Goal: Transaction & Acquisition: Purchase product/service

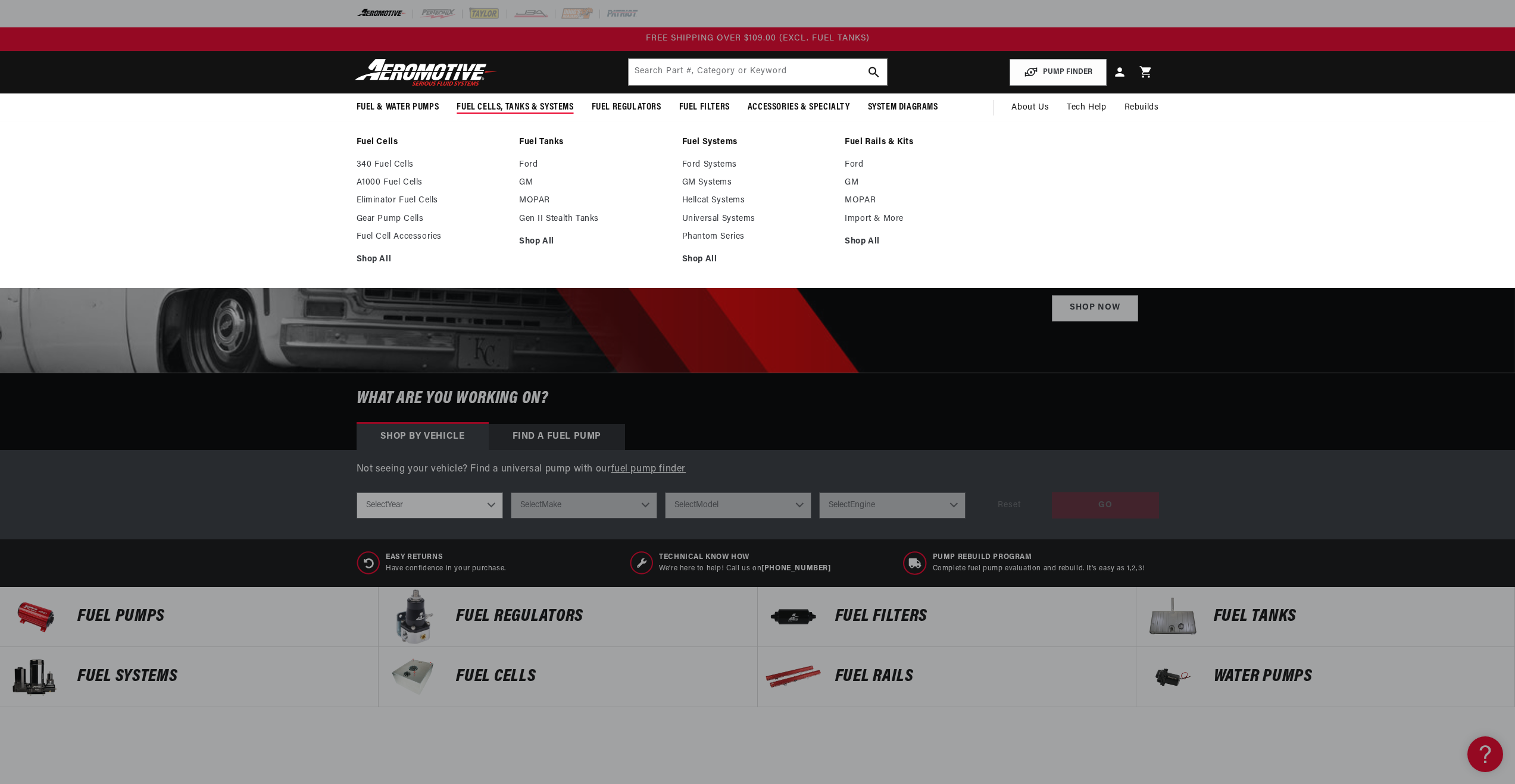
click at [465, 113] on span "Fuel Cells, Tanks & Systems" at bounding box center [515, 108] width 117 height 13
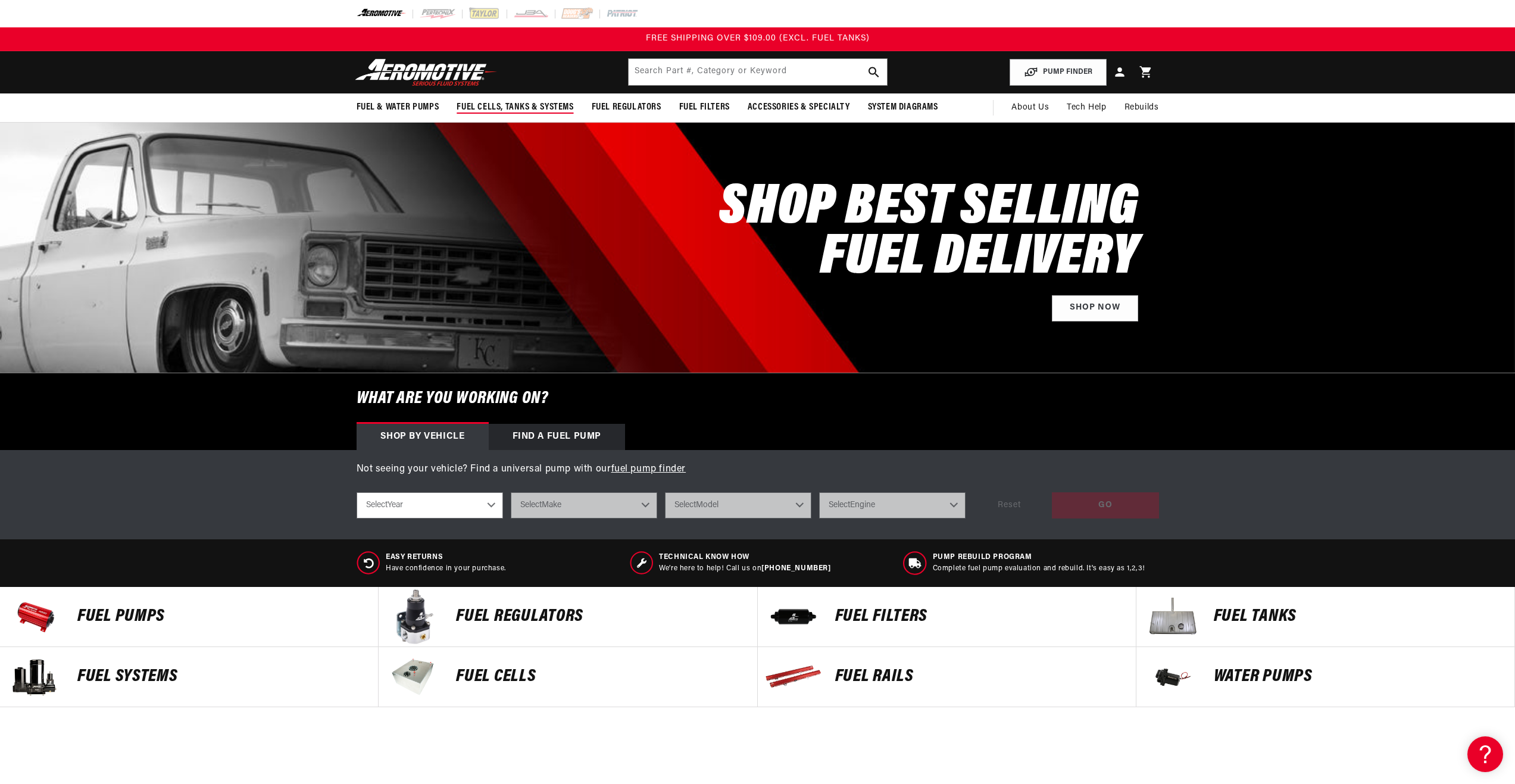
click at [471, 109] on span "Fuel Cells, Tanks & Systems" at bounding box center [515, 108] width 117 height 13
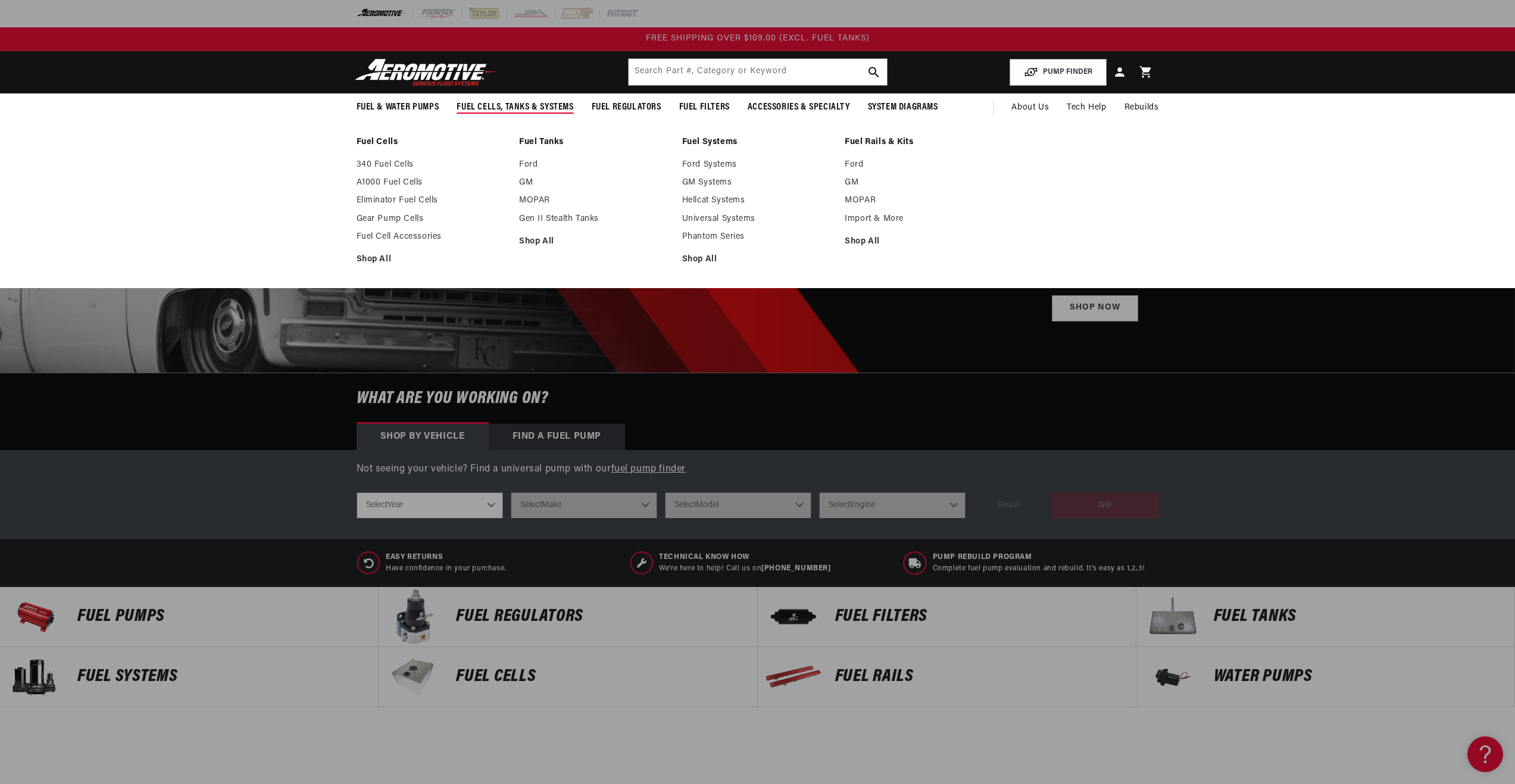
click at [484, 103] on span "Fuel Cells, Tanks & Systems" at bounding box center [515, 108] width 117 height 13
click at [488, 104] on span "Fuel Cells, Tanks & Systems" at bounding box center [515, 108] width 117 height 13
click at [383, 164] on link "340 Fuel Cells" at bounding box center [432, 165] width 151 height 11
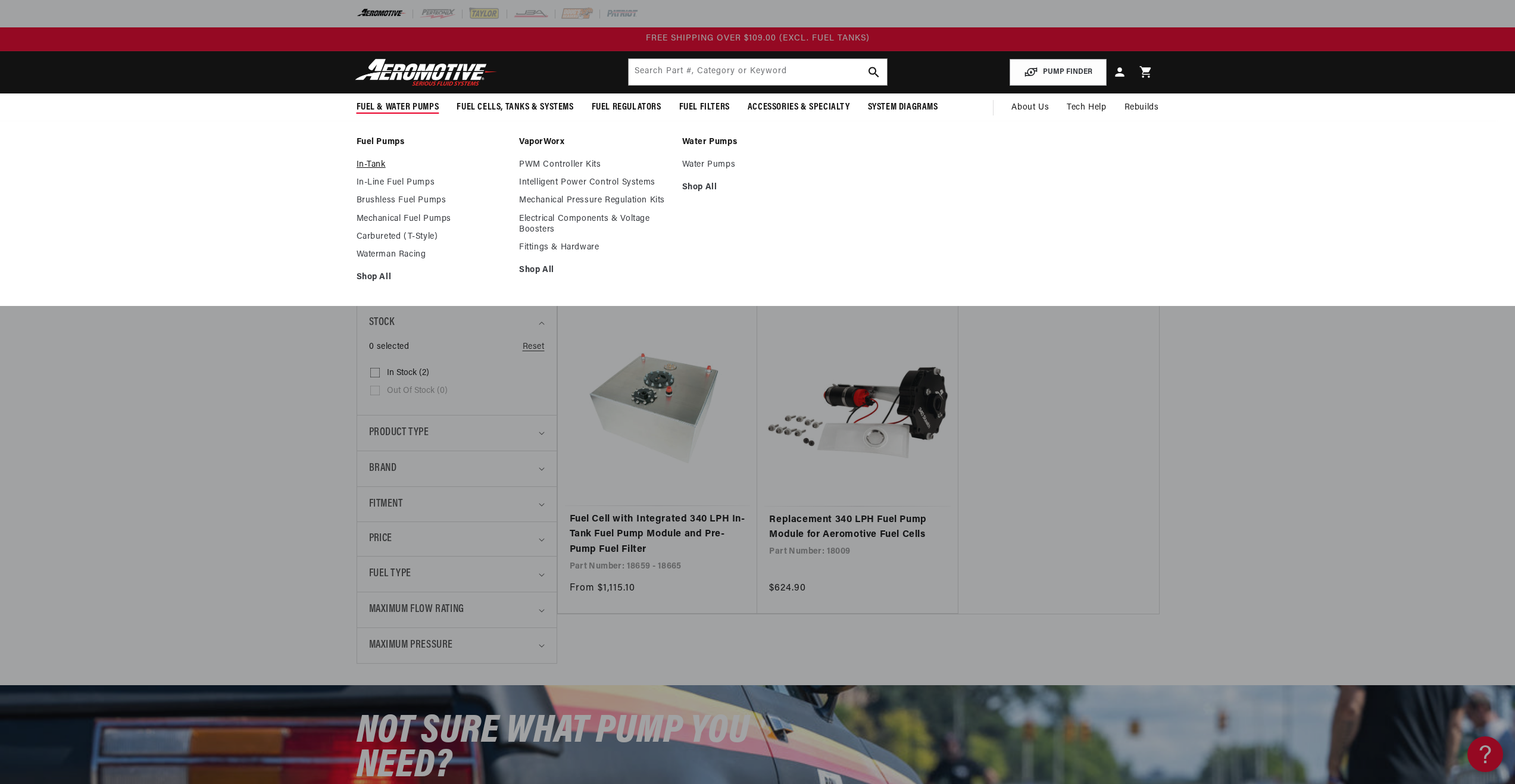
click at [375, 166] on link "In-Tank" at bounding box center [432, 165] width 151 height 11
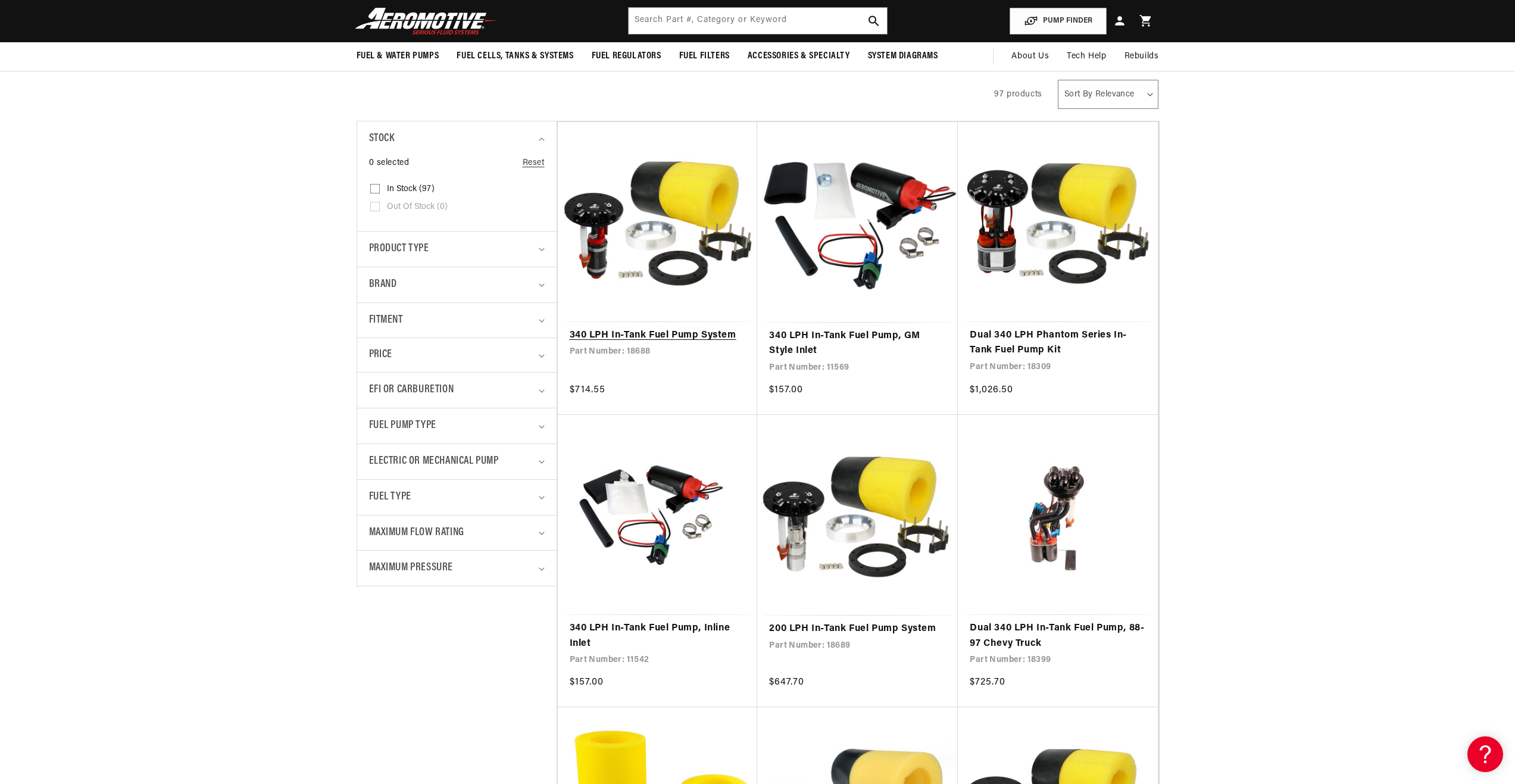
scroll to position [179, 0]
